Goal: Transaction & Acquisition: Purchase product/service

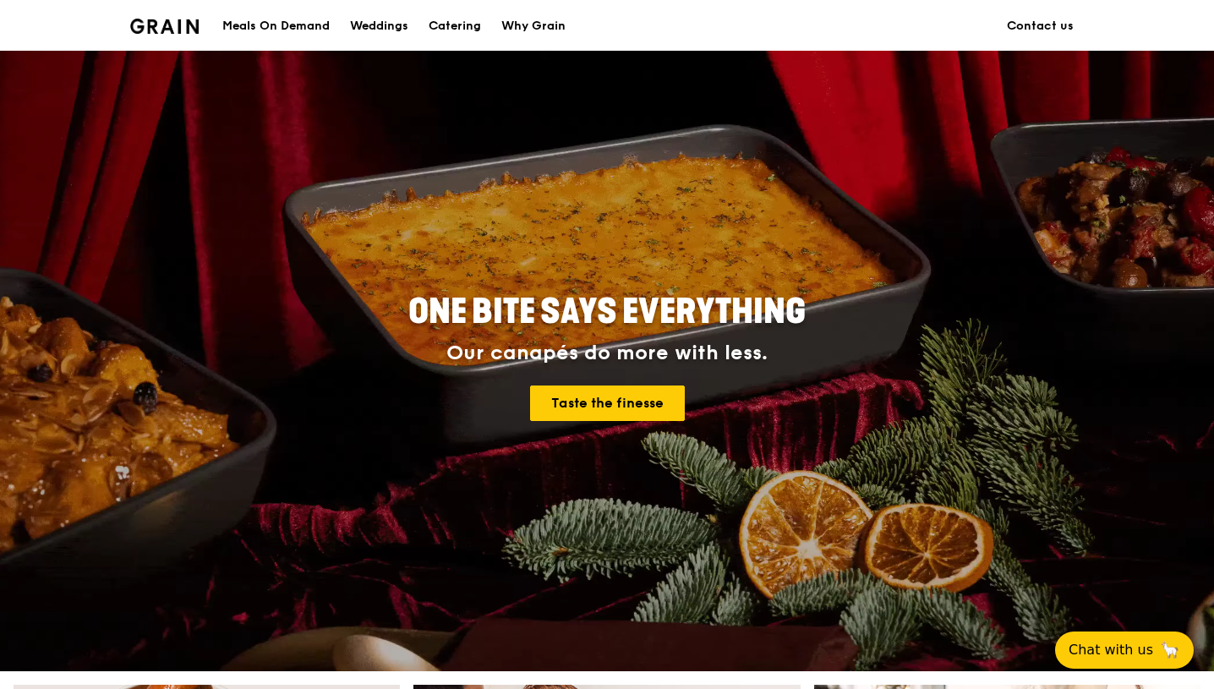
scroll to position [36, 0]
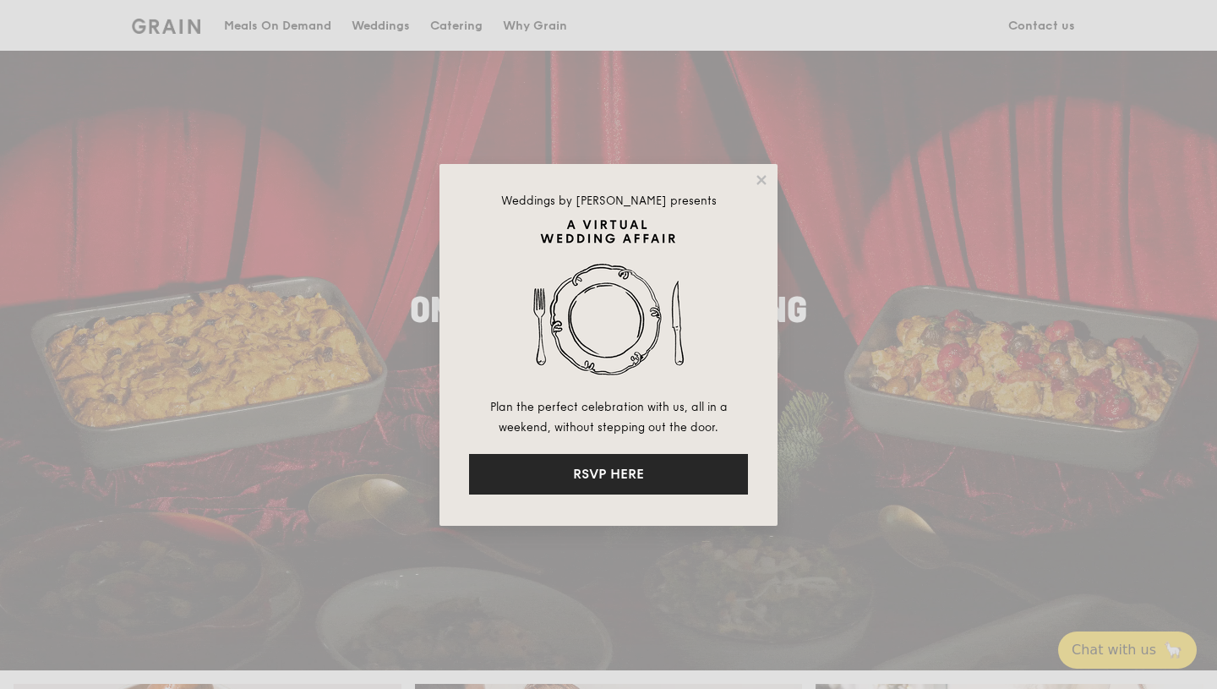
click at [685, 475] on button "RSVP HERE" at bounding box center [608, 474] width 279 height 41
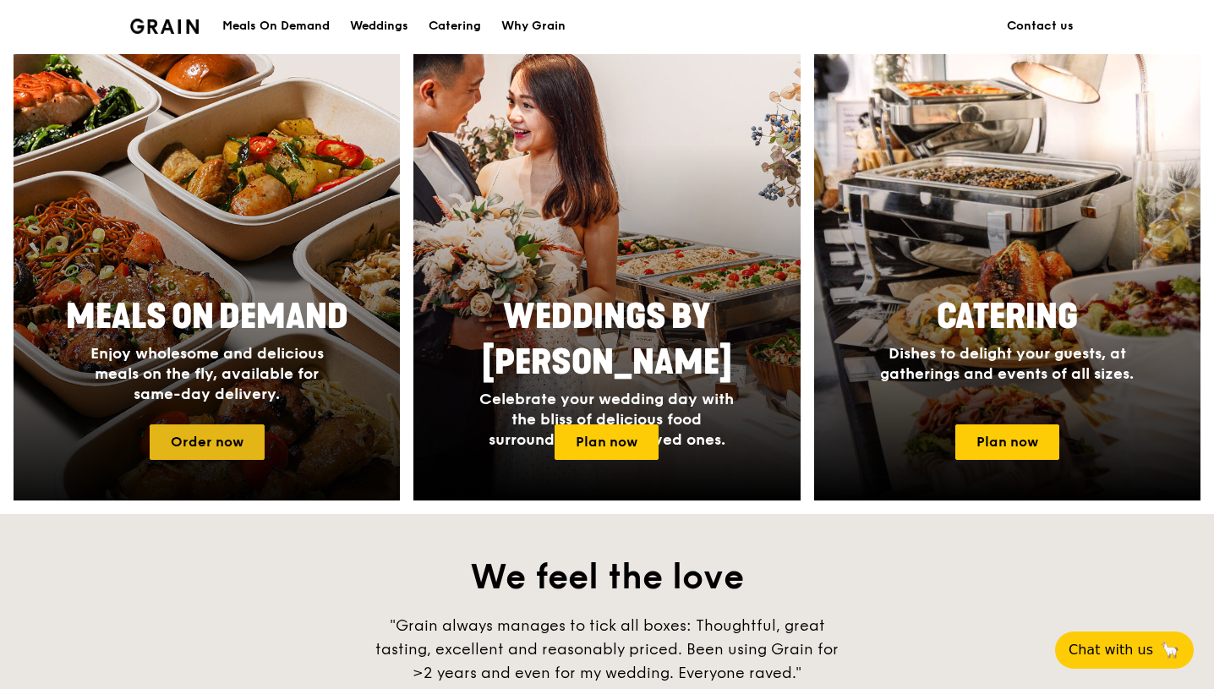
click at [218, 437] on link "Order now" at bounding box center [207, 441] width 115 height 35
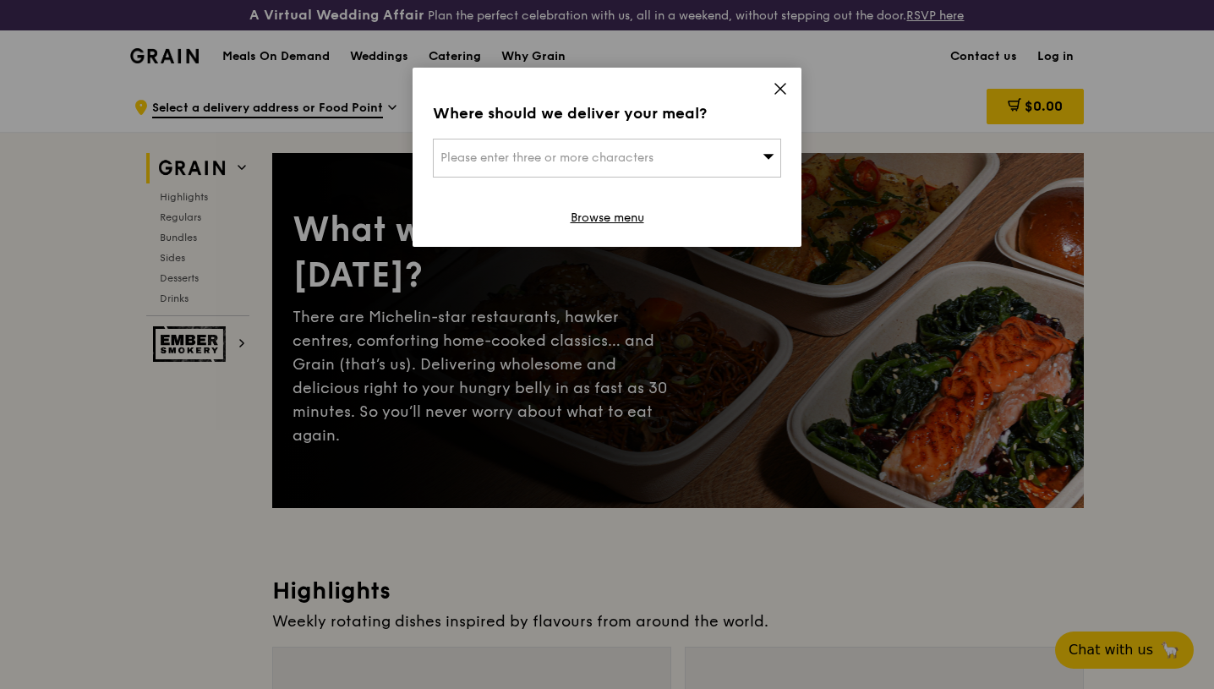
click at [653, 150] on span "Please enter three or more characters" at bounding box center [546, 157] width 213 height 14
type input "510122"
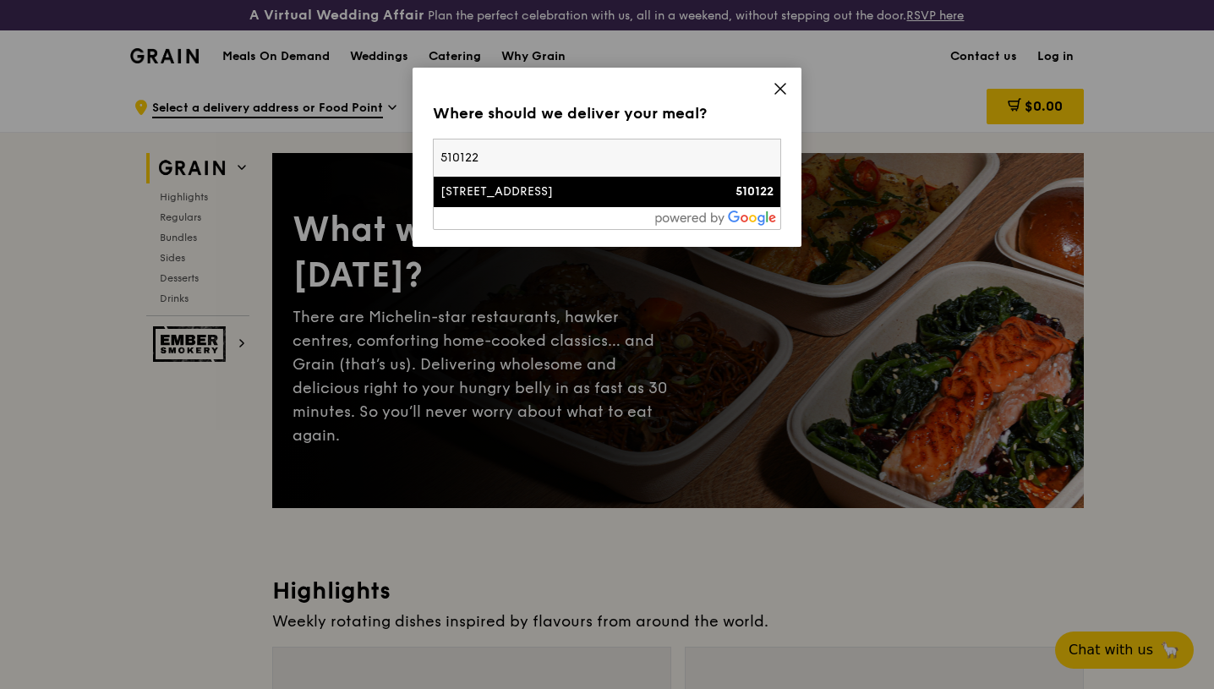
click at [536, 187] on div "122 Pasir Ris Street 11" at bounding box center [565, 191] width 250 height 17
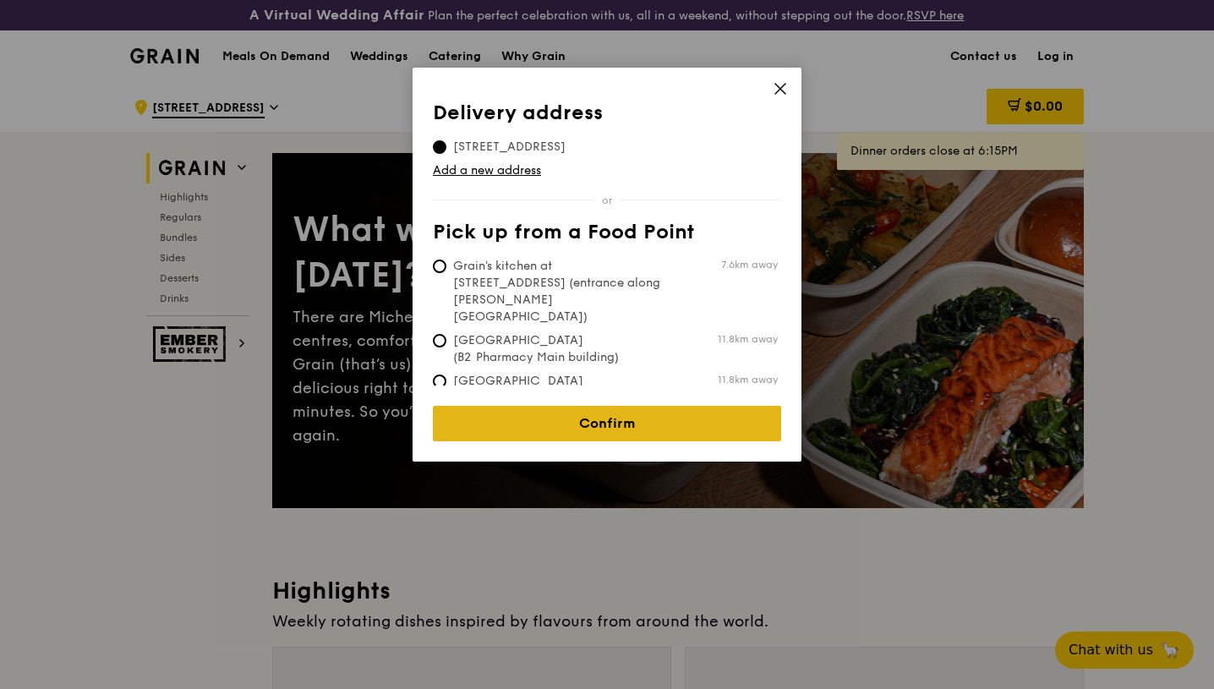
click at [636, 408] on link "Confirm" at bounding box center [607, 423] width 348 height 35
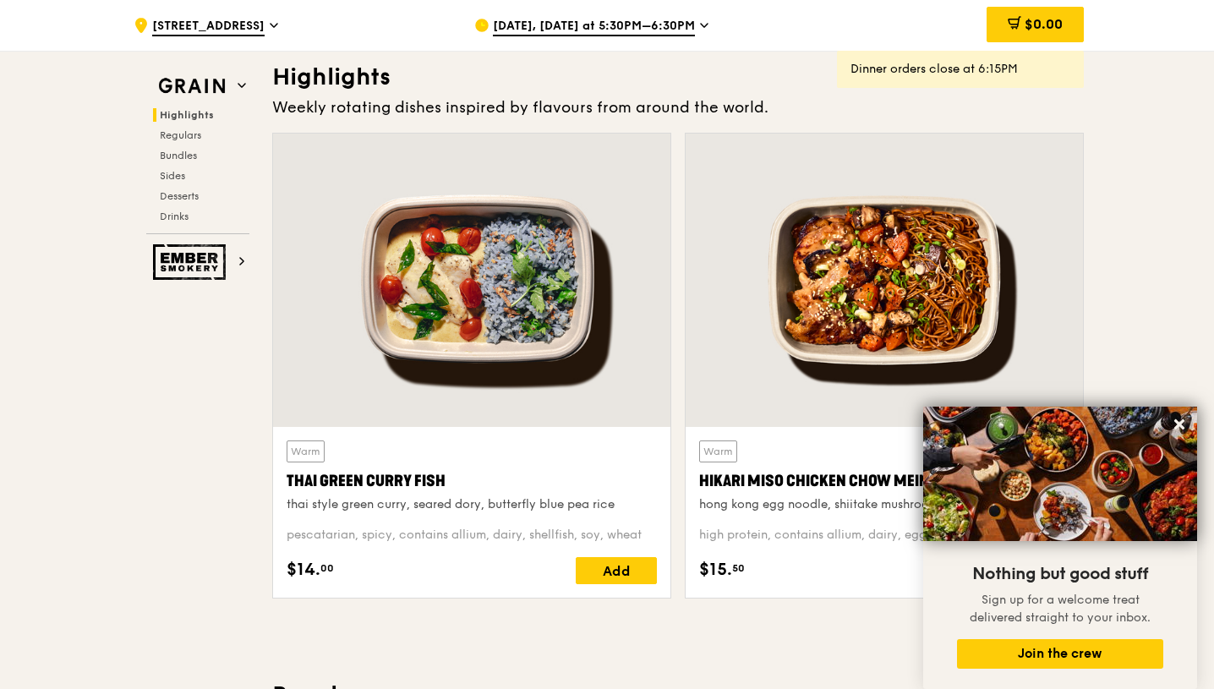
scroll to position [474, 0]
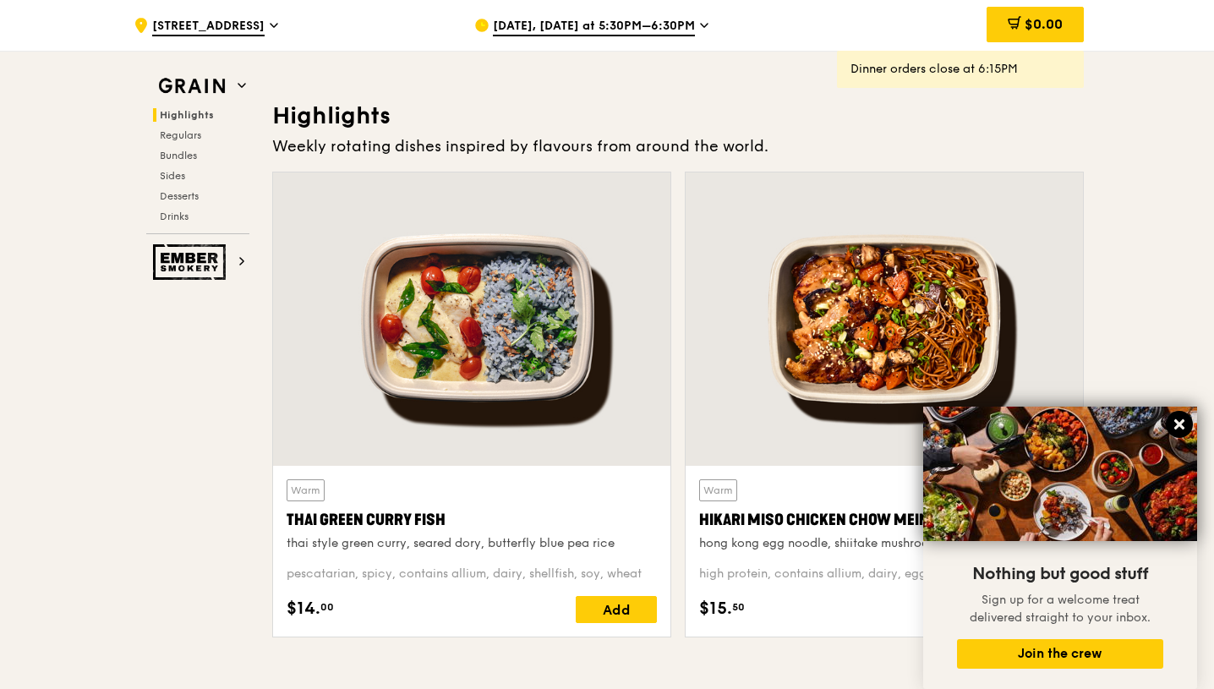
click at [1179, 423] on icon at bounding box center [1179, 424] width 10 height 10
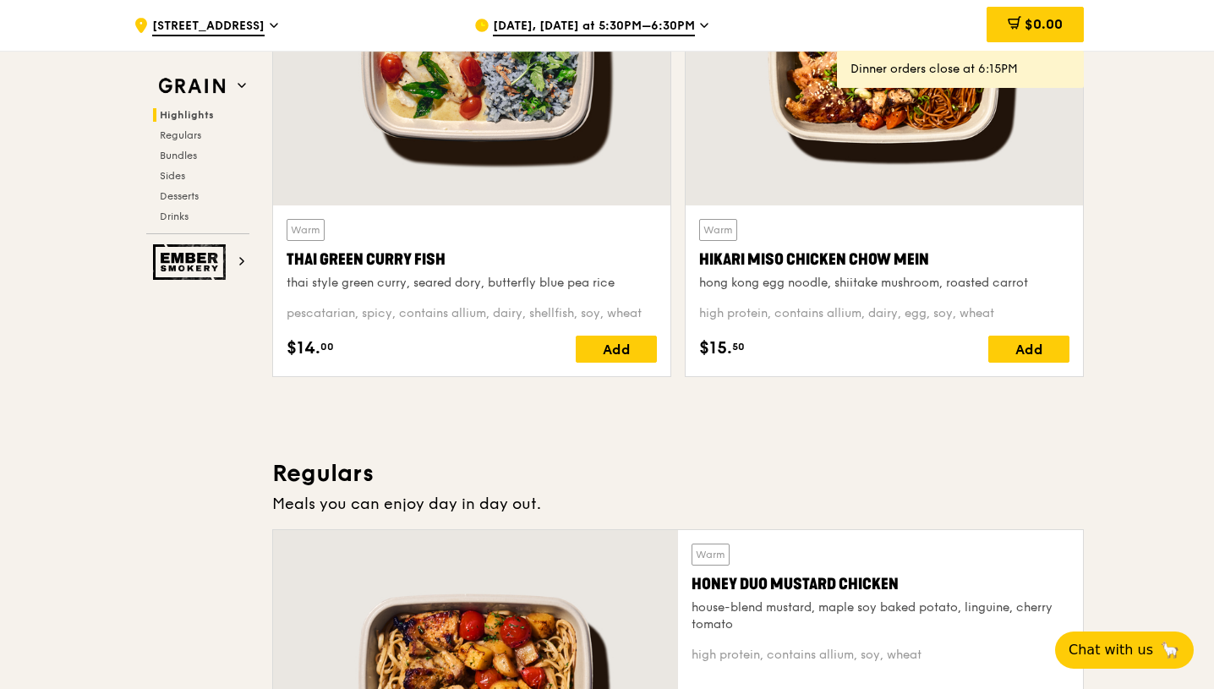
scroll to position [688, 0]
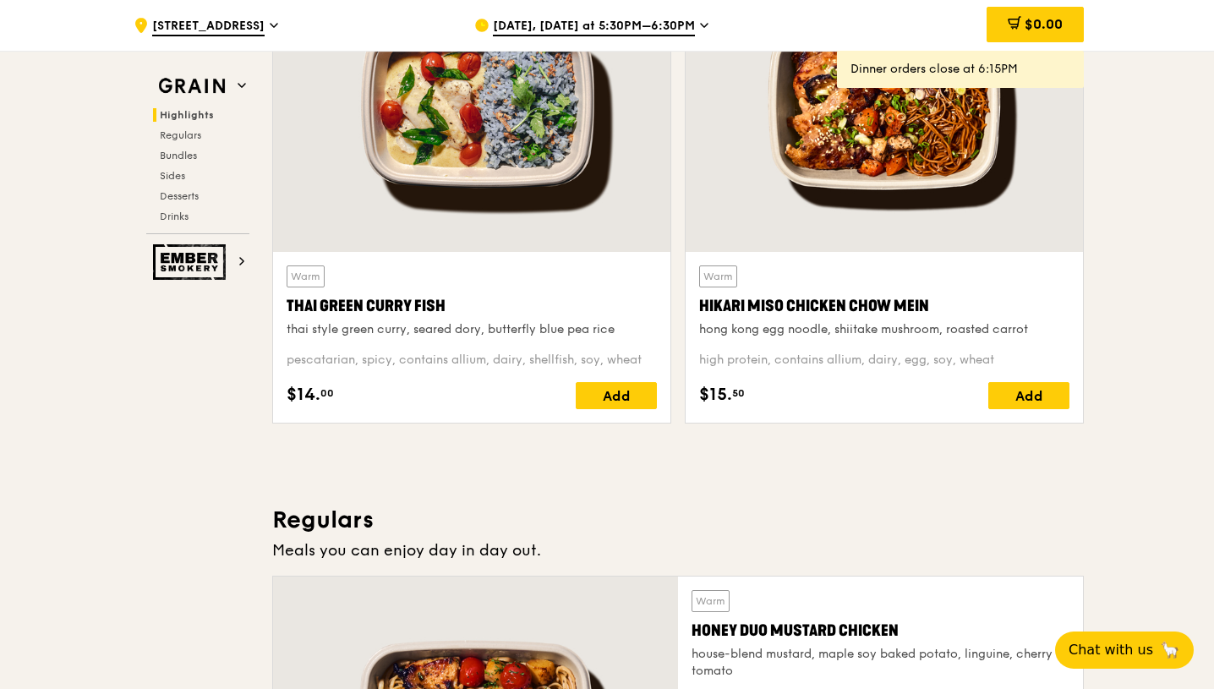
click at [775, 290] on div "Warm Hikari Miso Chicken Chow Mein hong kong egg noodle, shiitake mushroom, roa…" at bounding box center [884, 301] width 370 height 73
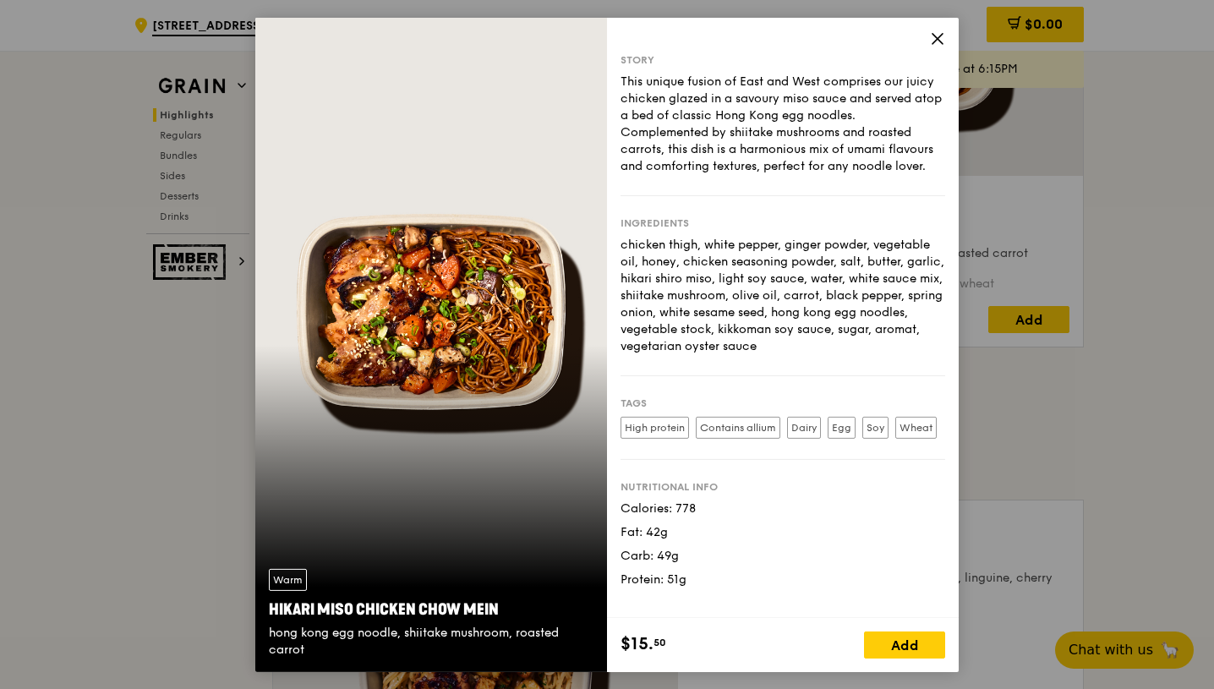
scroll to position [774, 0]
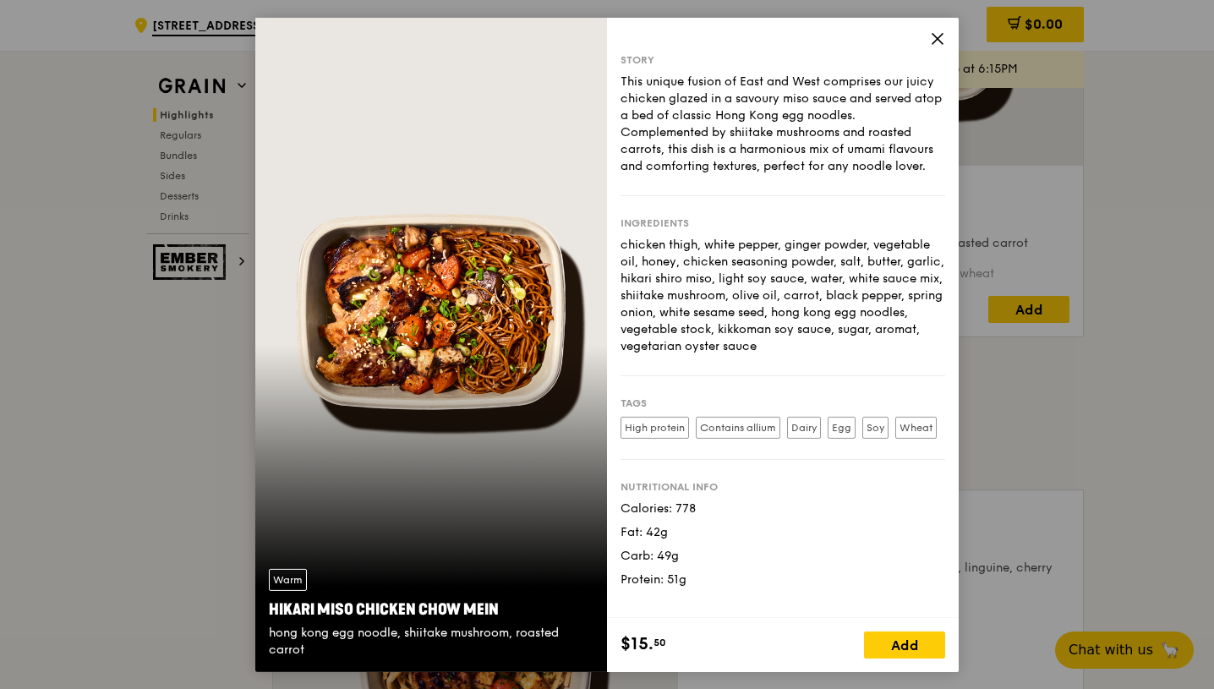
click at [941, 42] on icon at bounding box center [937, 37] width 15 height 15
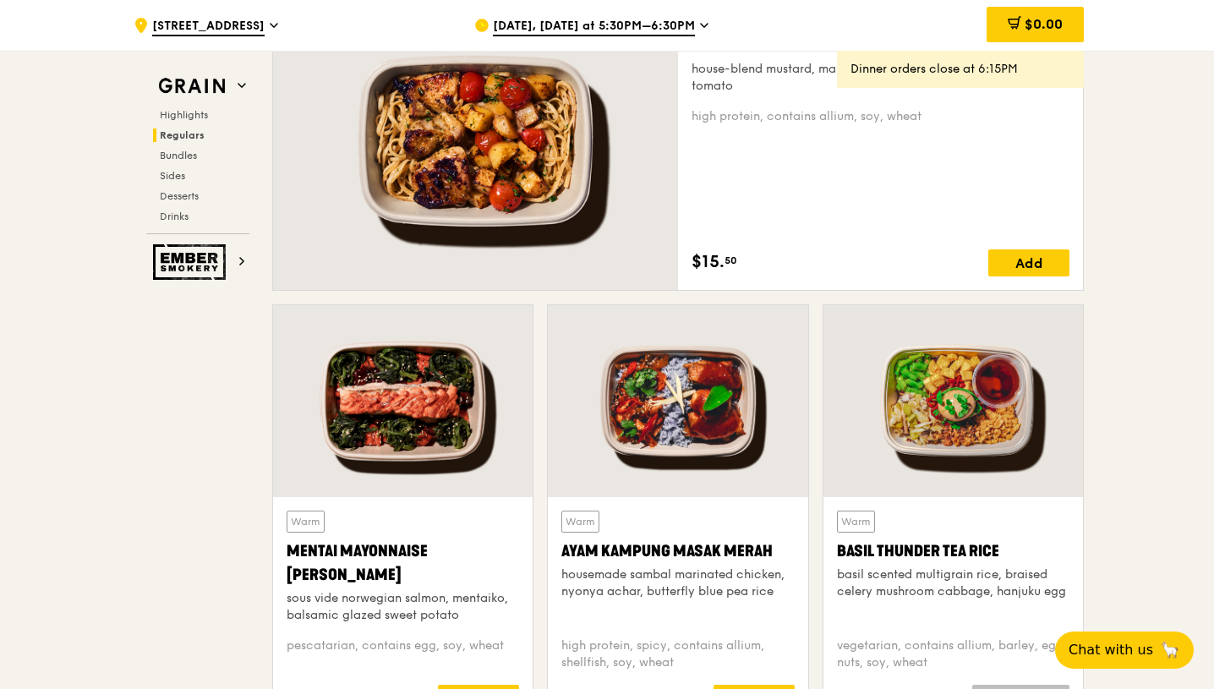
scroll to position [1406, 0]
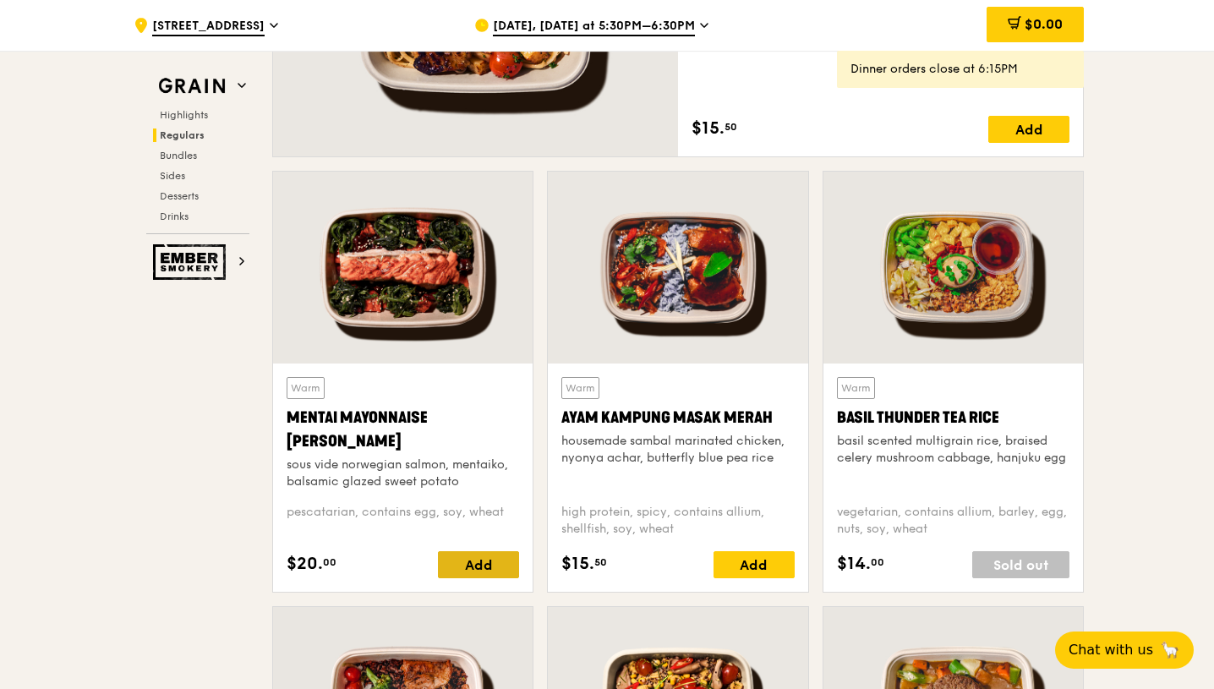
click at [456, 556] on div "Add" at bounding box center [478, 564] width 81 height 27
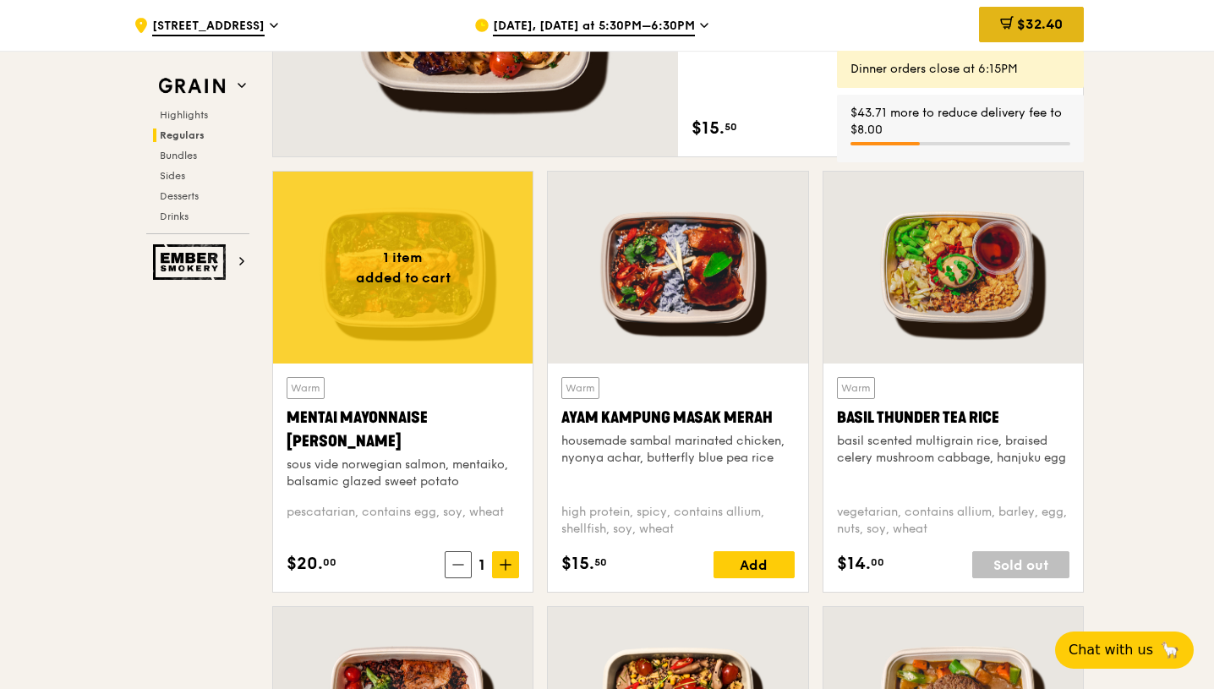
click at [1062, 22] on div "$32.40" at bounding box center [1031, 24] width 105 height 35
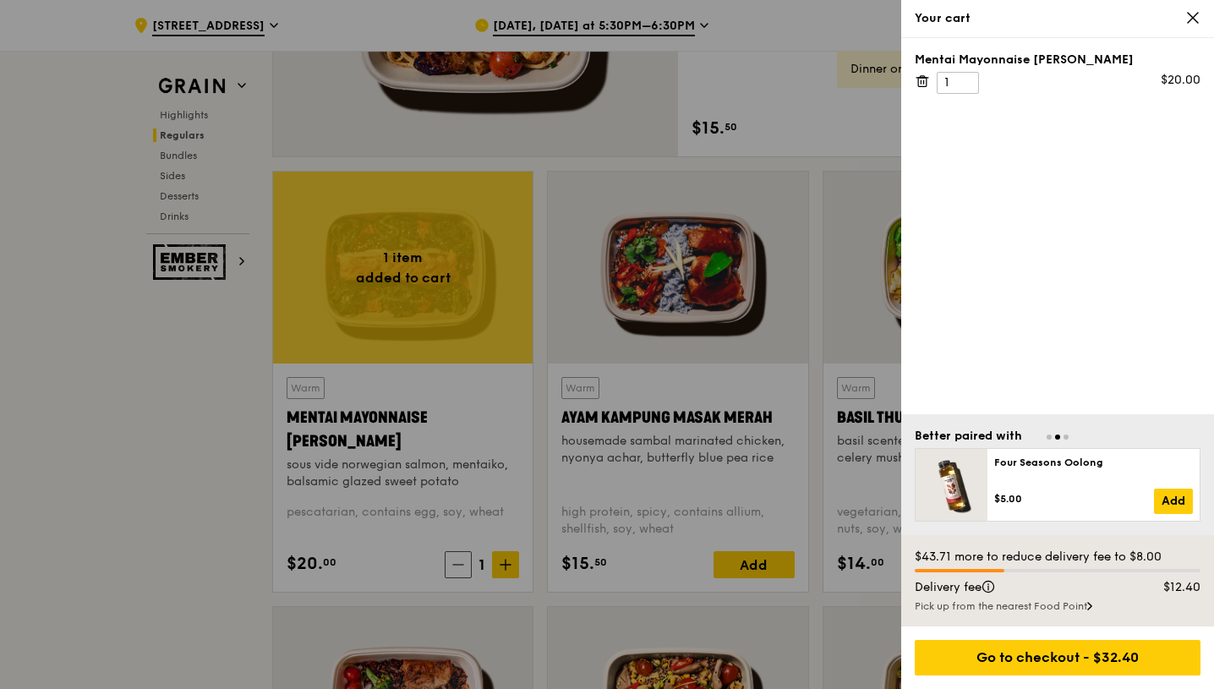
click at [1193, 25] on icon at bounding box center [1192, 17] width 15 height 15
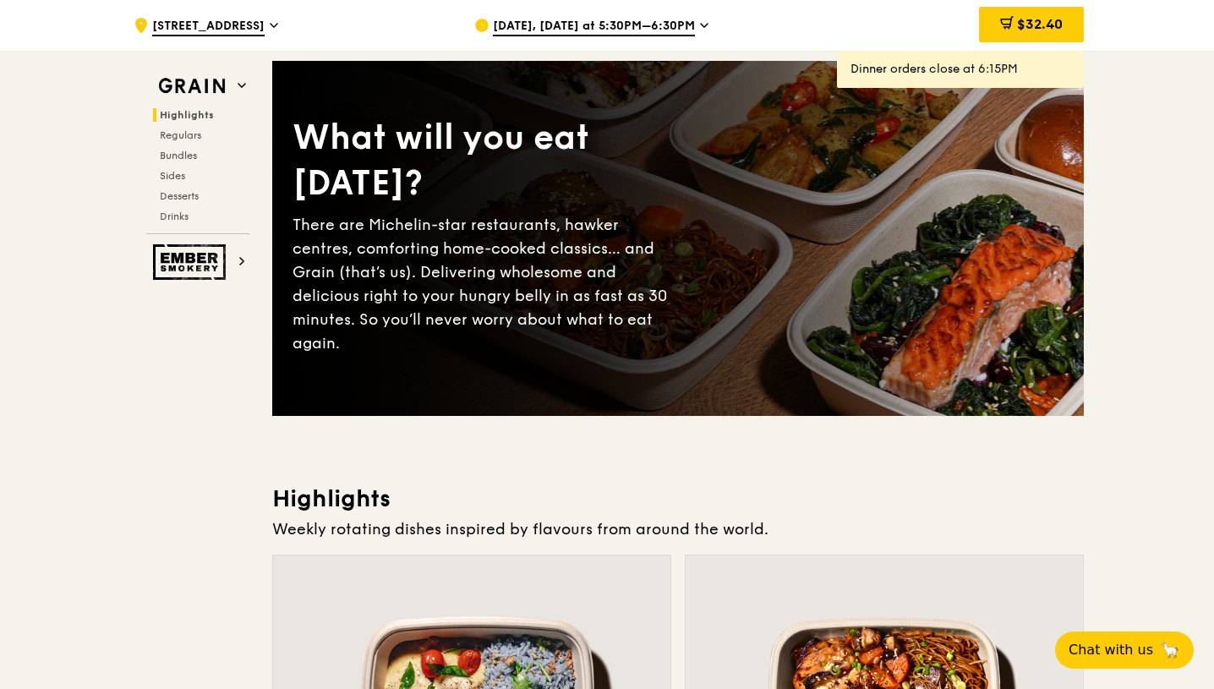
scroll to position [0, 0]
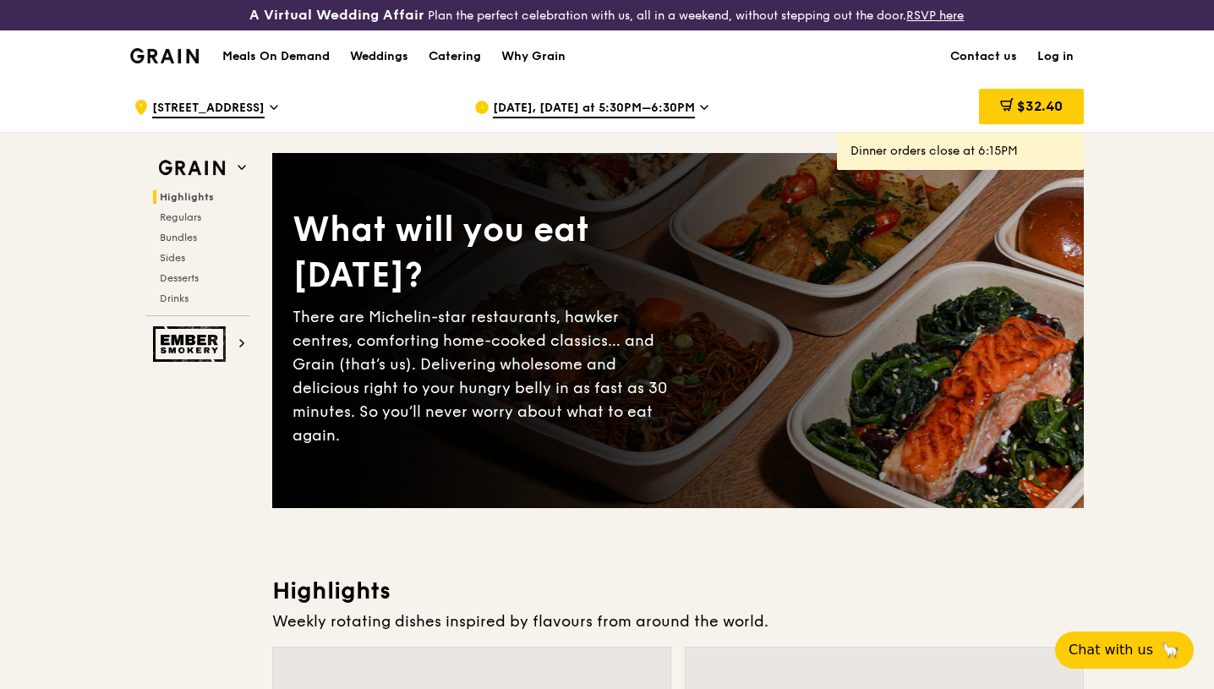
click at [306, 53] on h1 "Meals On Demand" at bounding box center [275, 56] width 107 height 17
click at [257, 54] on h1 "Meals On Demand" at bounding box center [275, 56] width 107 height 17
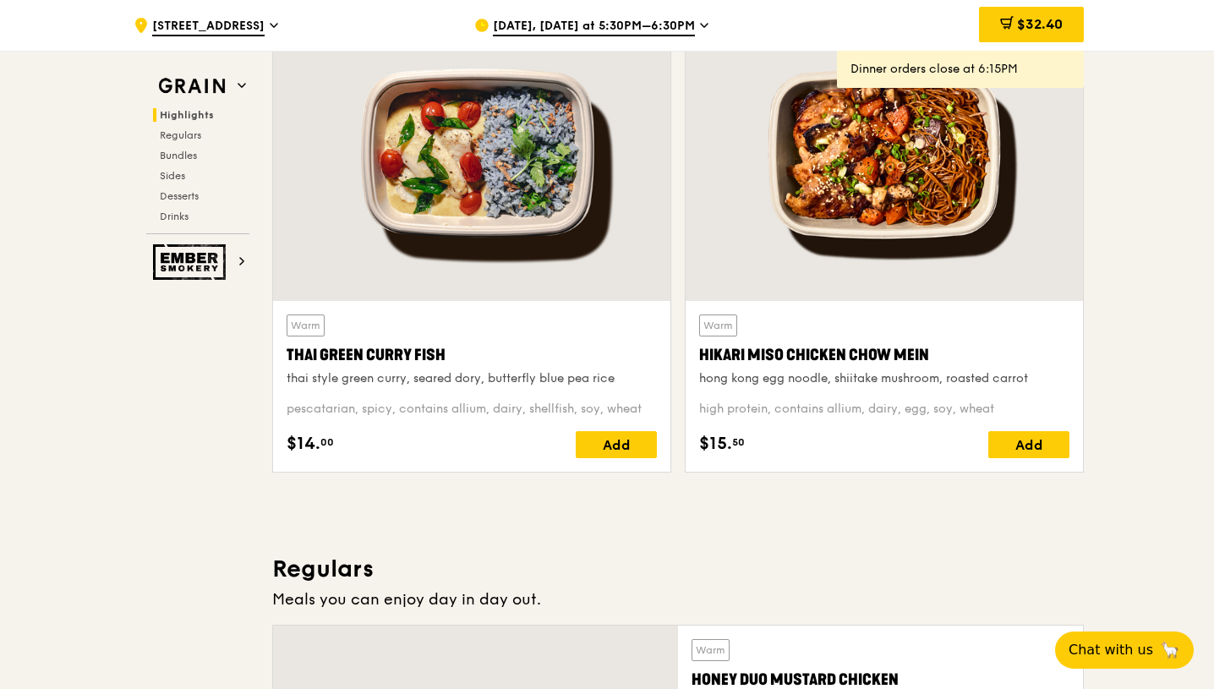
scroll to position [637, 0]
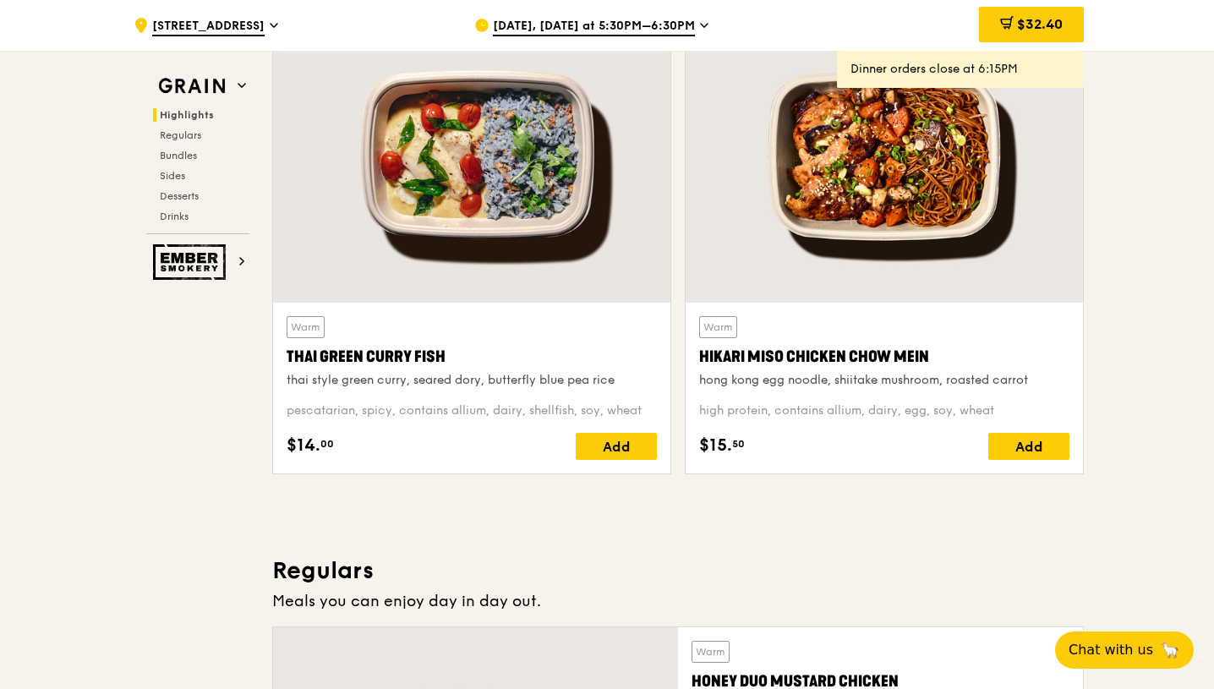
click at [522, 239] on div at bounding box center [471, 155] width 397 height 293
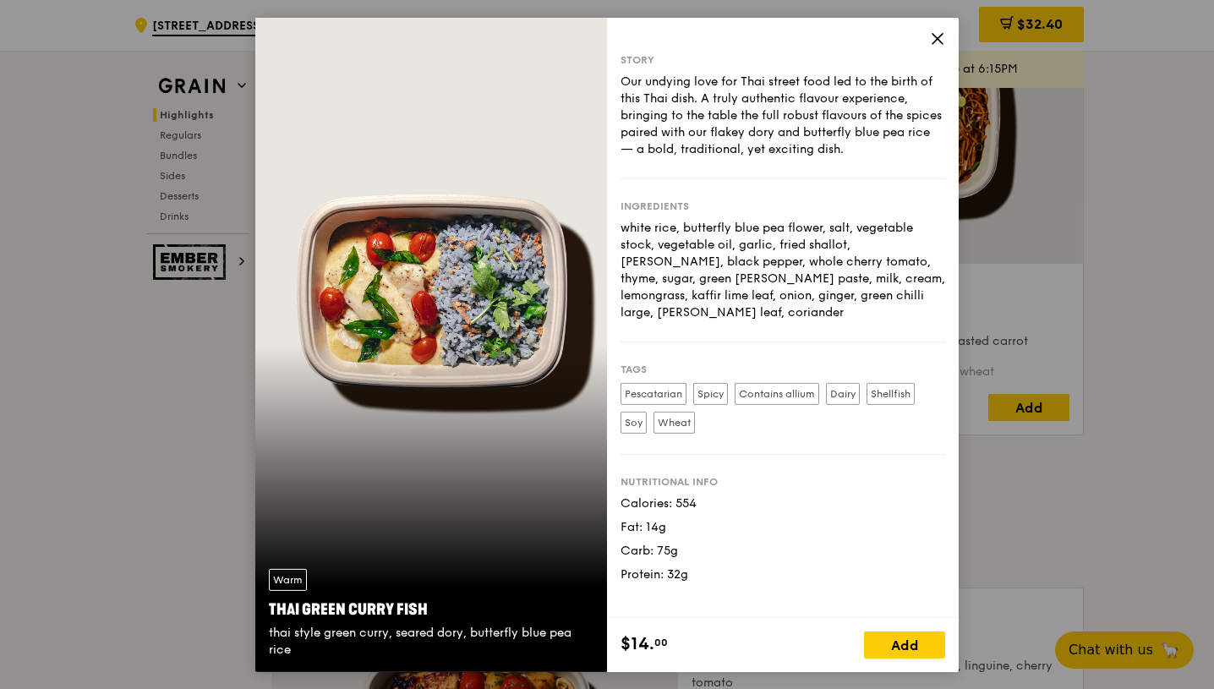
scroll to position [683, 0]
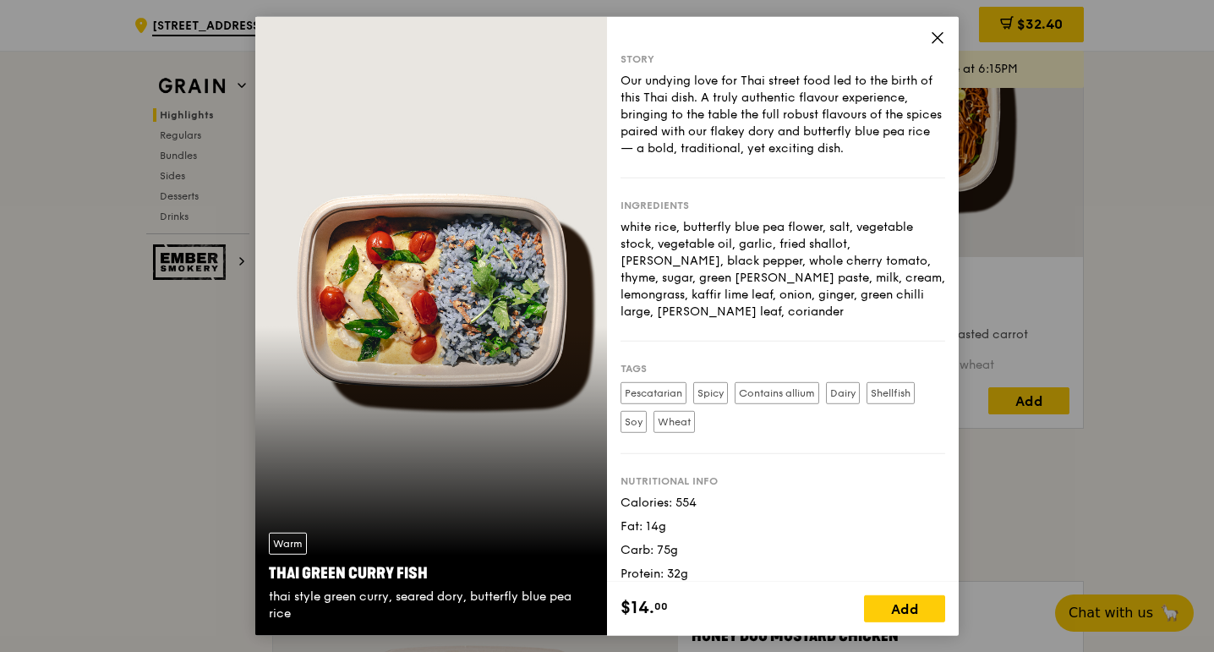
click at [933, 38] on icon at bounding box center [937, 37] width 15 height 15
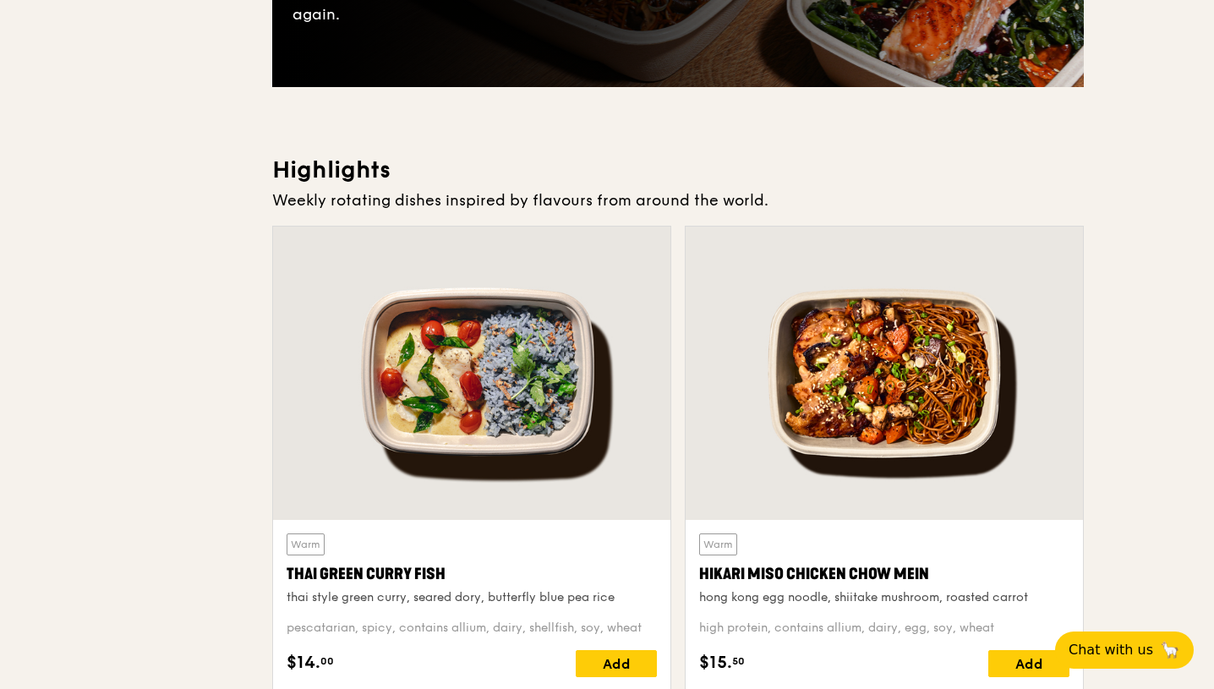
scroll to position [0, 0]
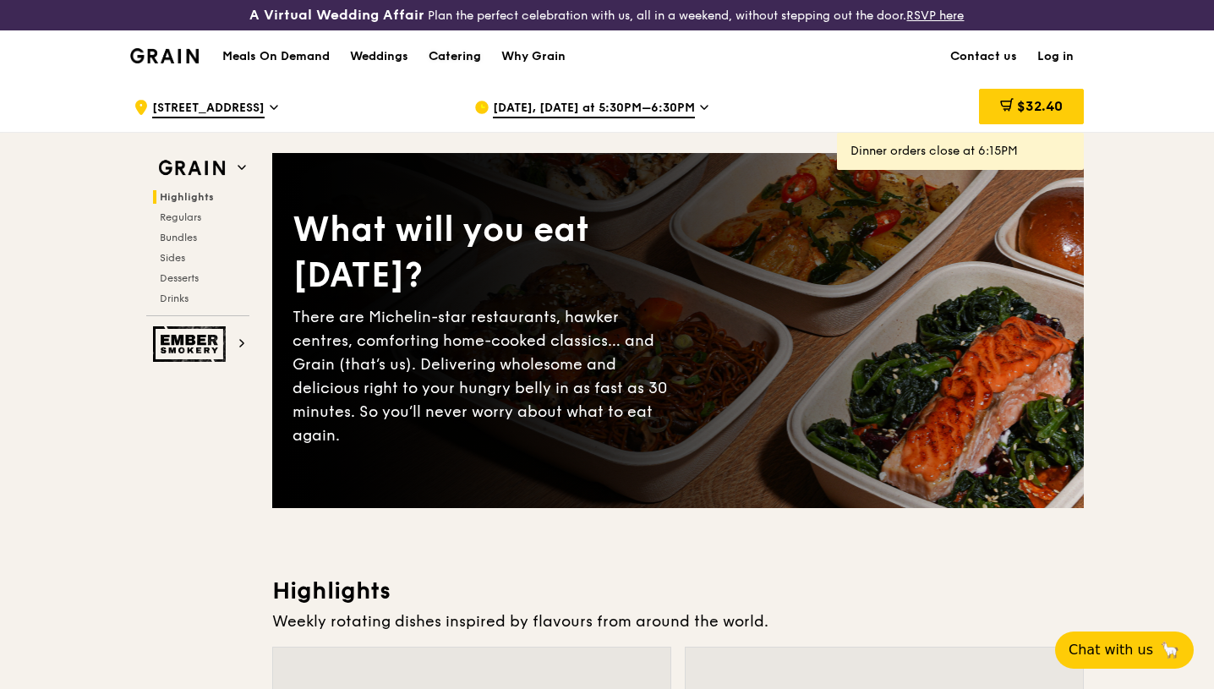
click at [462, 57] on div "Catering" at bounding box center [455, 56] width 52 height 51
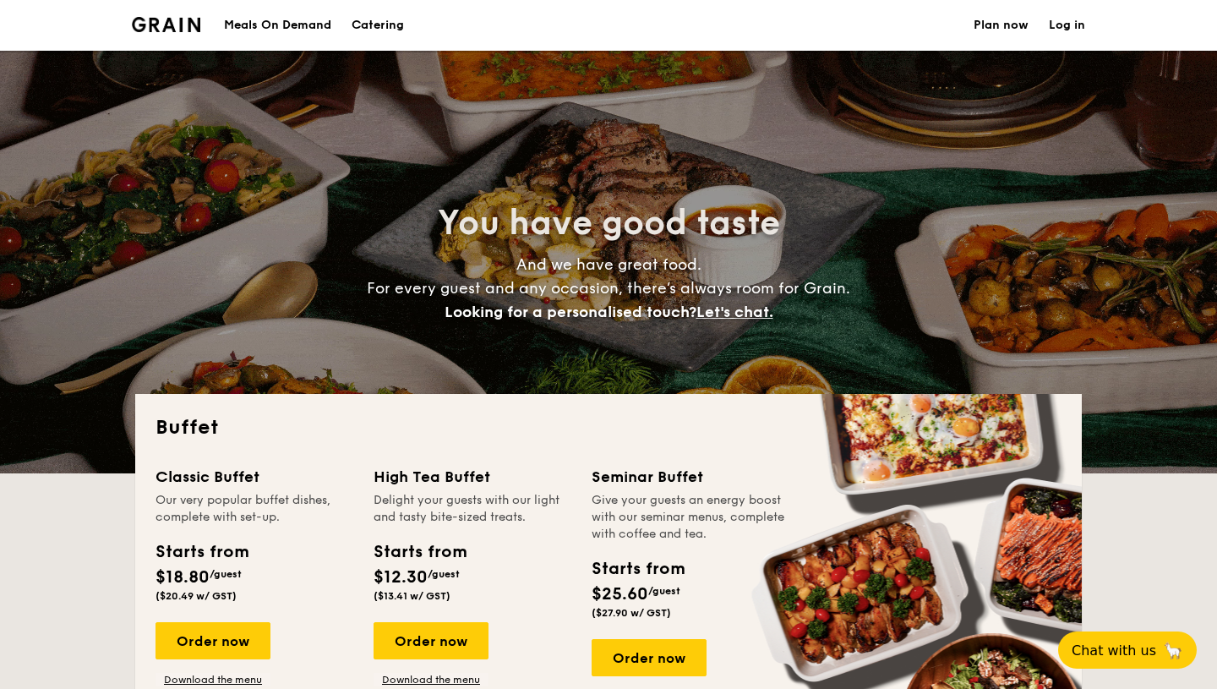
select select
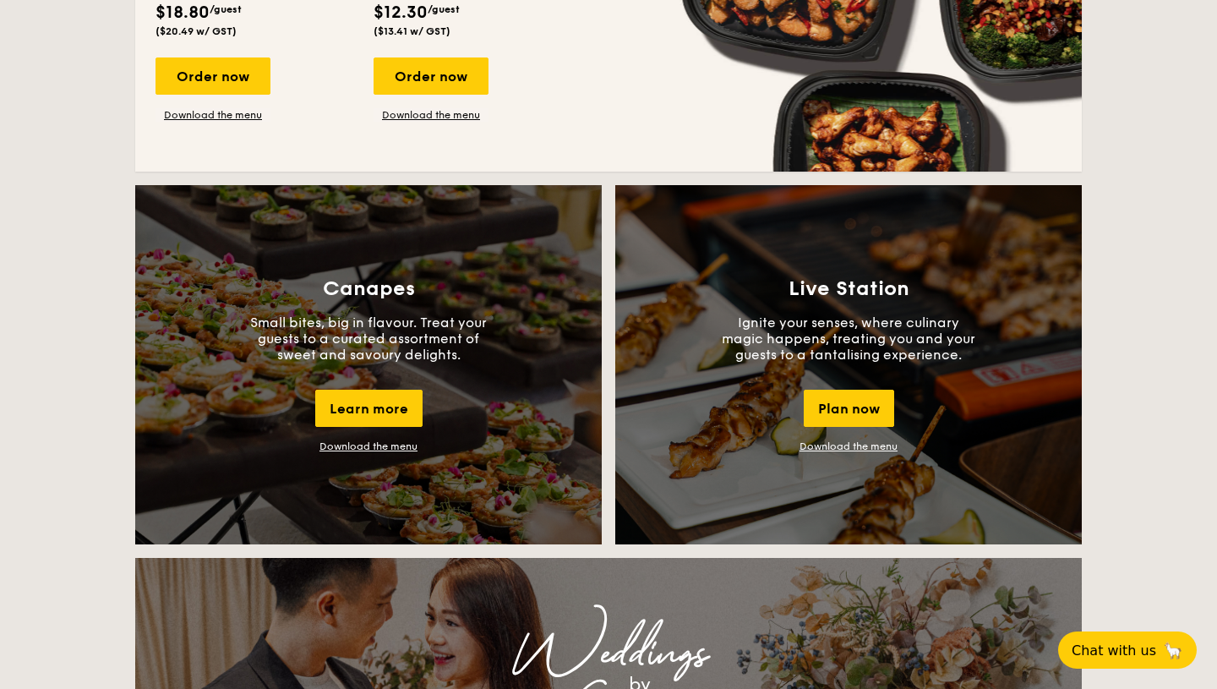
scroll to position [1360, 0]
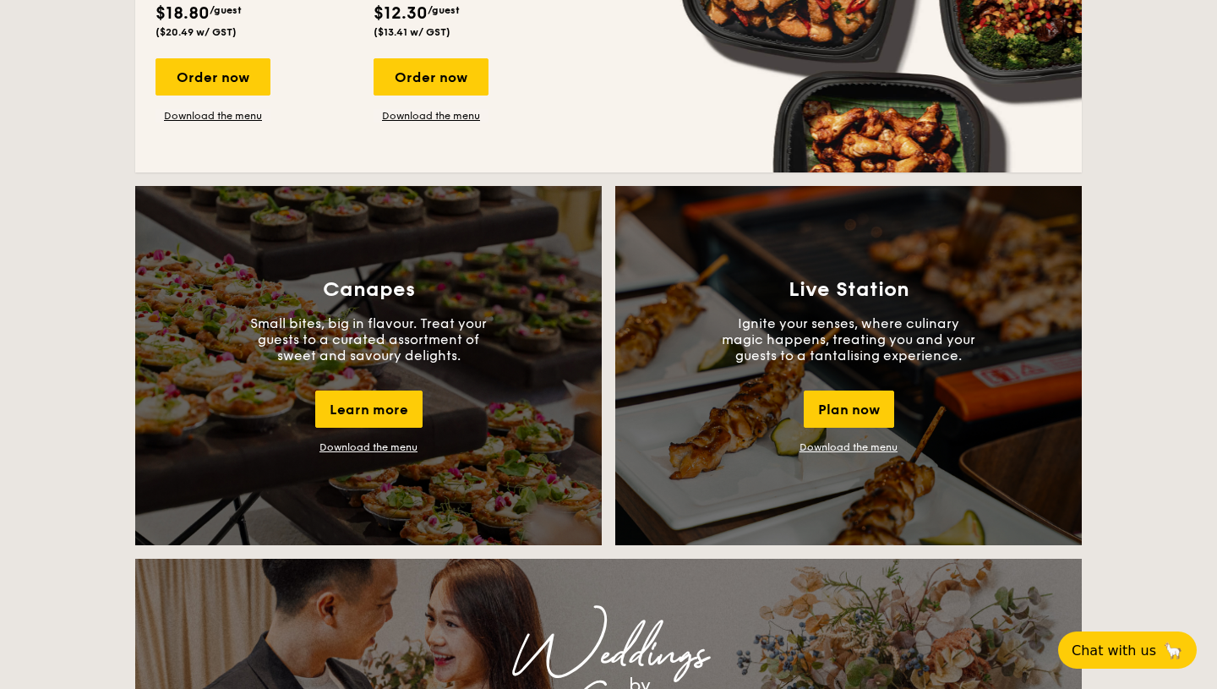
click at [381, 445] on link "Download the menu" at bounding box center [368, 447] width 98 height 12
